Goal: Task Accomplishment & Management: Use online tool/utility

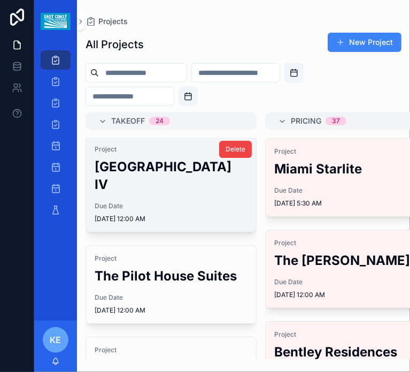
scroll to position [125, 0]
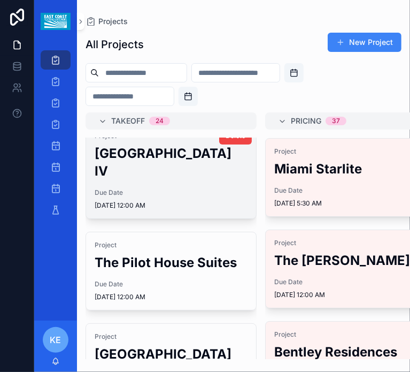
click at [191, 197] on span "Due Date" at bounding box center [171, 192] width 153 height 9
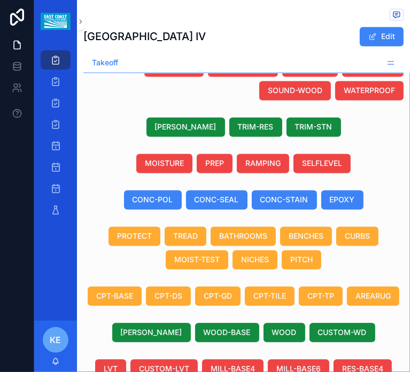
scroll to position [1034, 0]
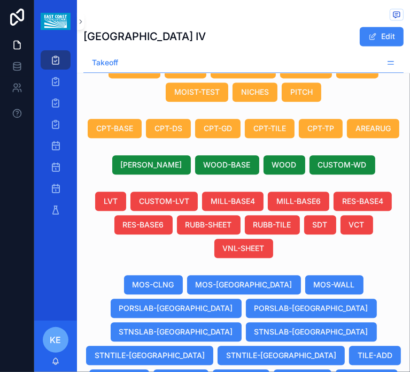
scroll to position [1218, 0]
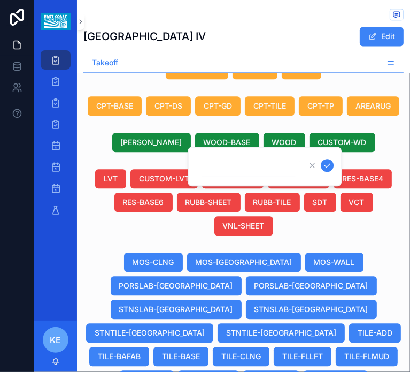
click button "scrollable content" at bounding box center [327, 165] width 13 height 13
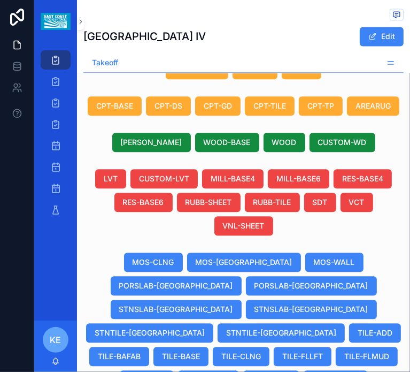
click at [0, 0] on div "Duplicate View Details" at bounding box center [0, 0] width 0 height 0
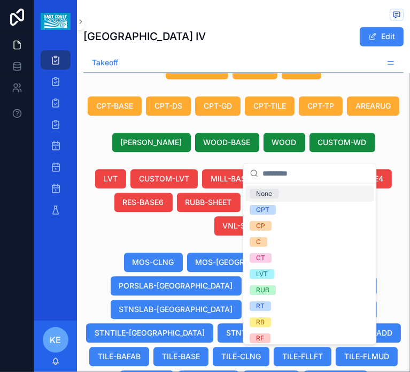
click at [263, 193] on div "None" at bounding box center [264, 194] width 16 height 10
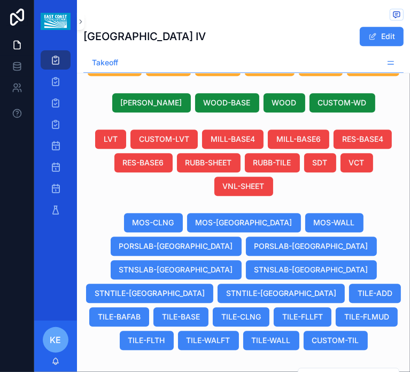
scroll to position [4, 1066]
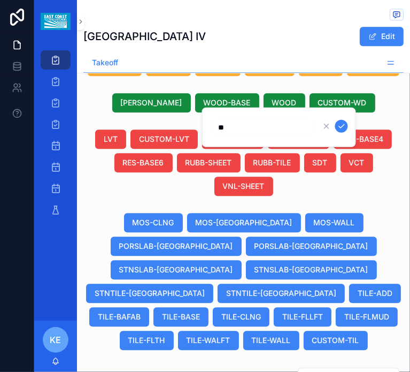
type input "*"
type input "**"
click button "scrollable content" at bounding box center [341, 126] width 13 height 13
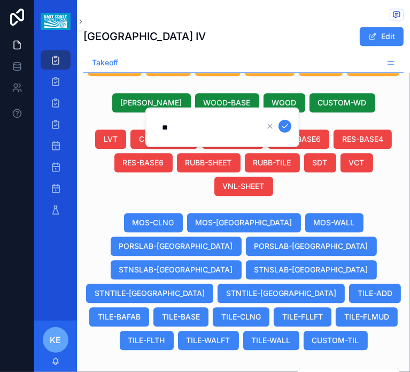
type input "*"
type input "***"
click button "scrollable content" at bounding box center [285, 126] width 13 height 13
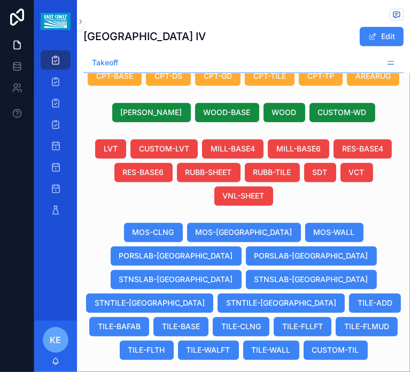
scroll to position [1241, 0]
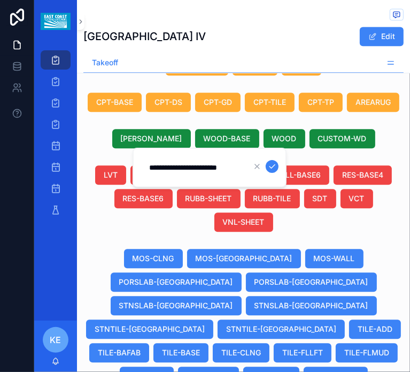
type input "**********"
click button "scrollable content" at bounding box center [272, 166] width 13 height 13
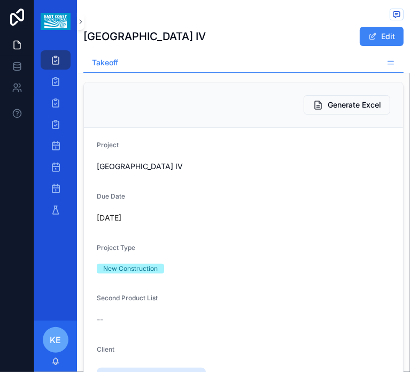
scroll to position [0, 0]
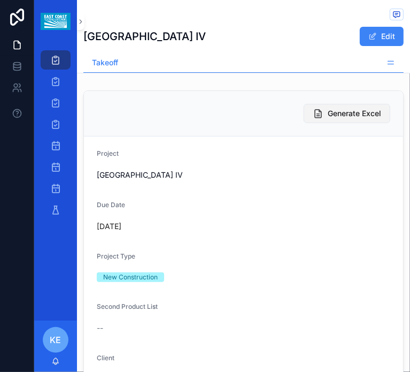
click at [354, 119] on span "Generate Excel" at bounding box center [355, 113] width 54 height 11
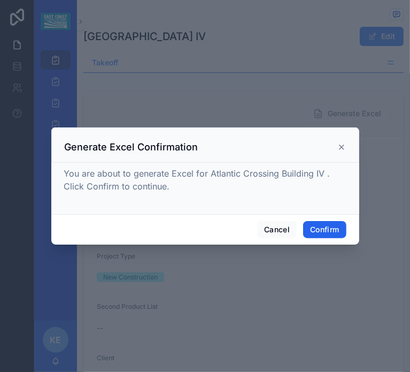
click at [325, 231] on button "Confirm" at bounding box center [324, 229] width 43 height 17
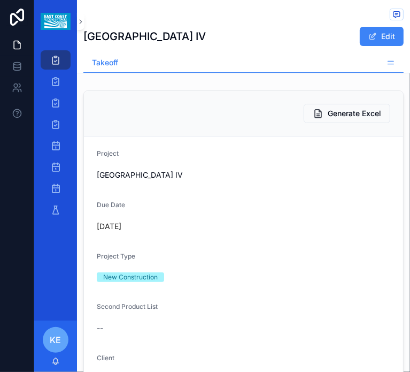
scroll to position [13, 0]
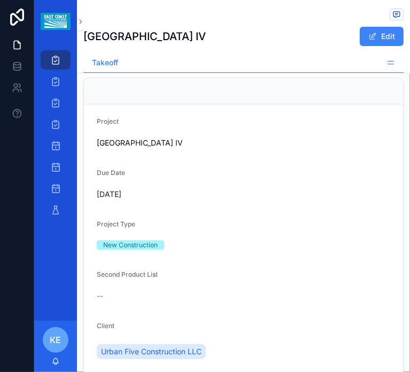
scroll to position [71, 0]
